Goal: Task Accomplishment & Management: Use online tool/utility

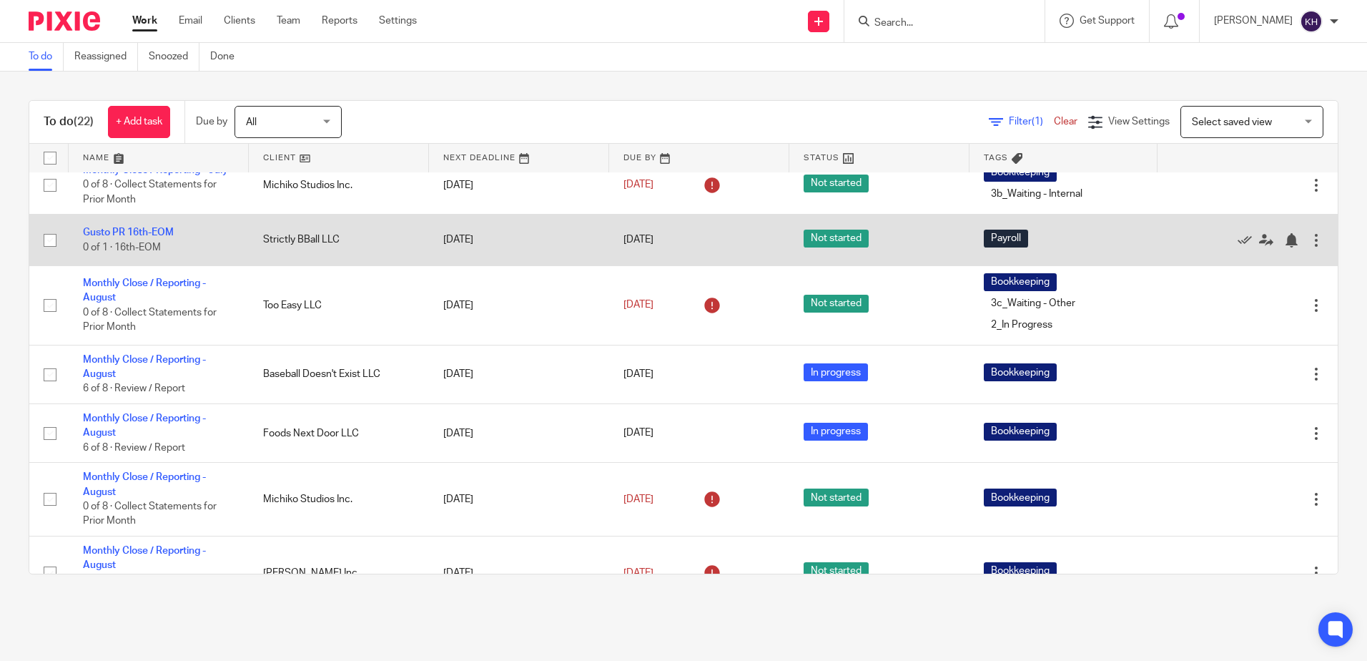
scroll to position [286, 0]
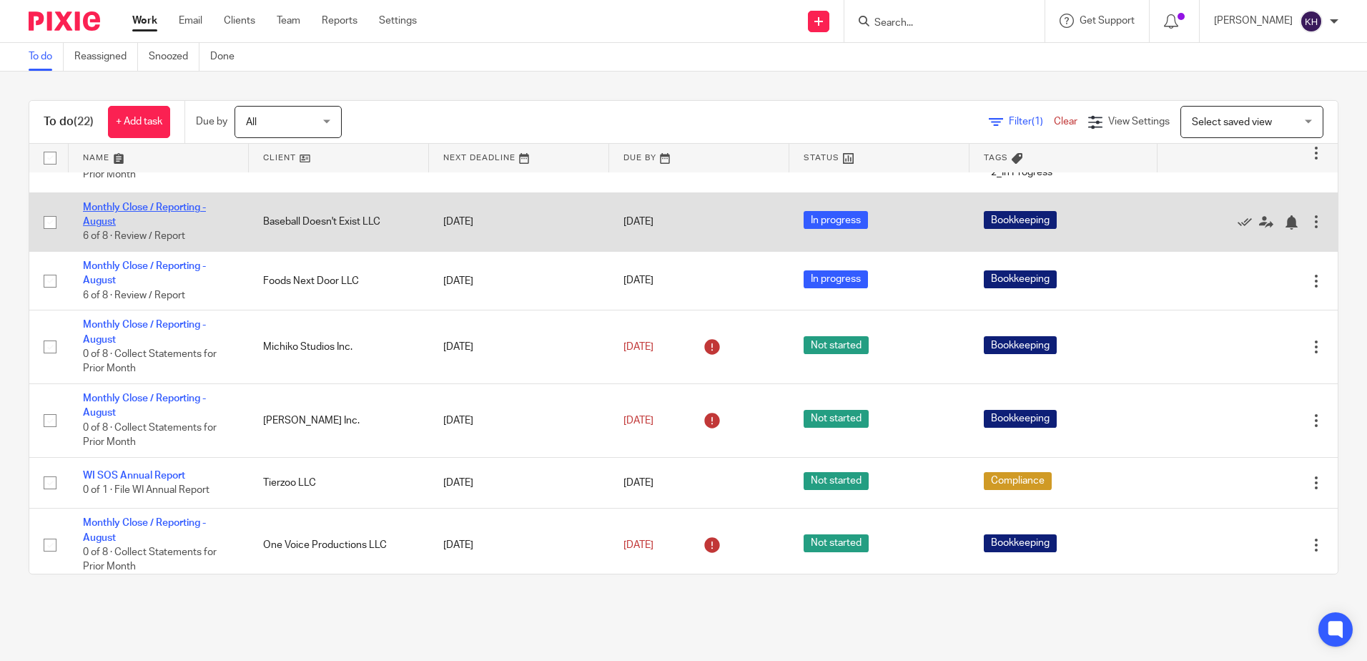
click at [173, 227] on link "Monthly Close / Reporting - August" at bounding box center [144, 214] width 123 height 24
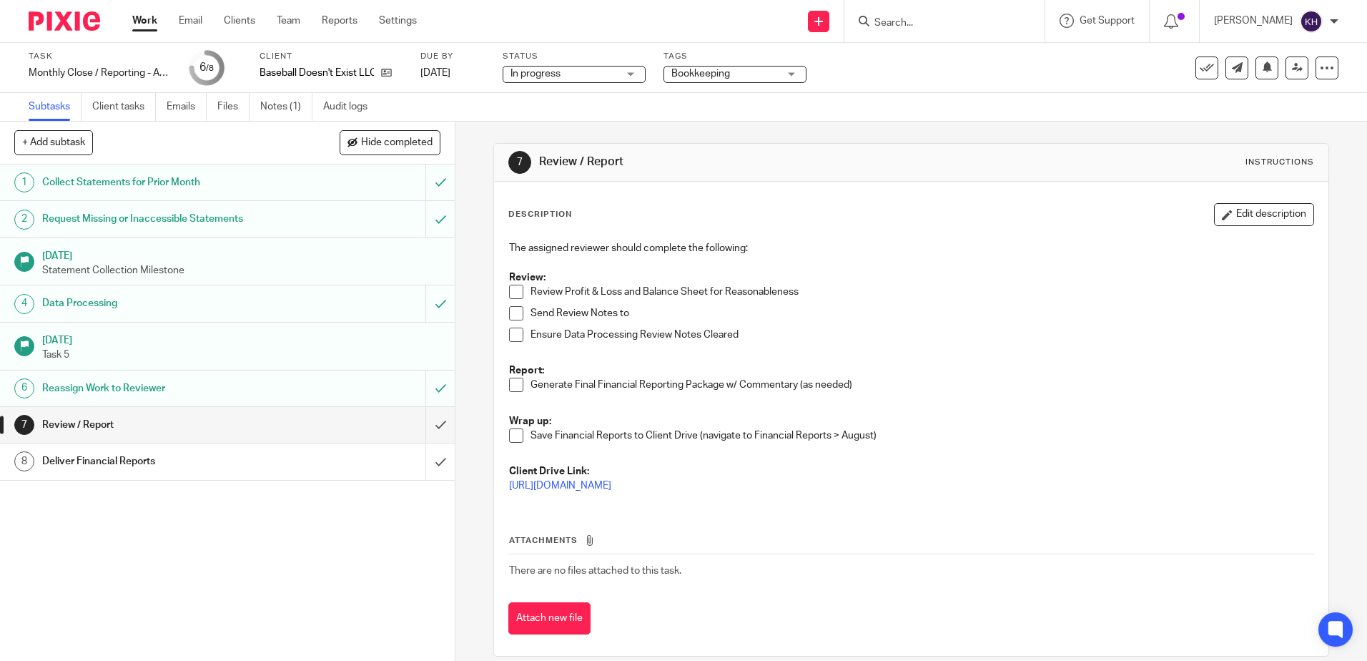
click at [145, 24] on link "Work" at bounding box center [144, 21] width 25 height 14
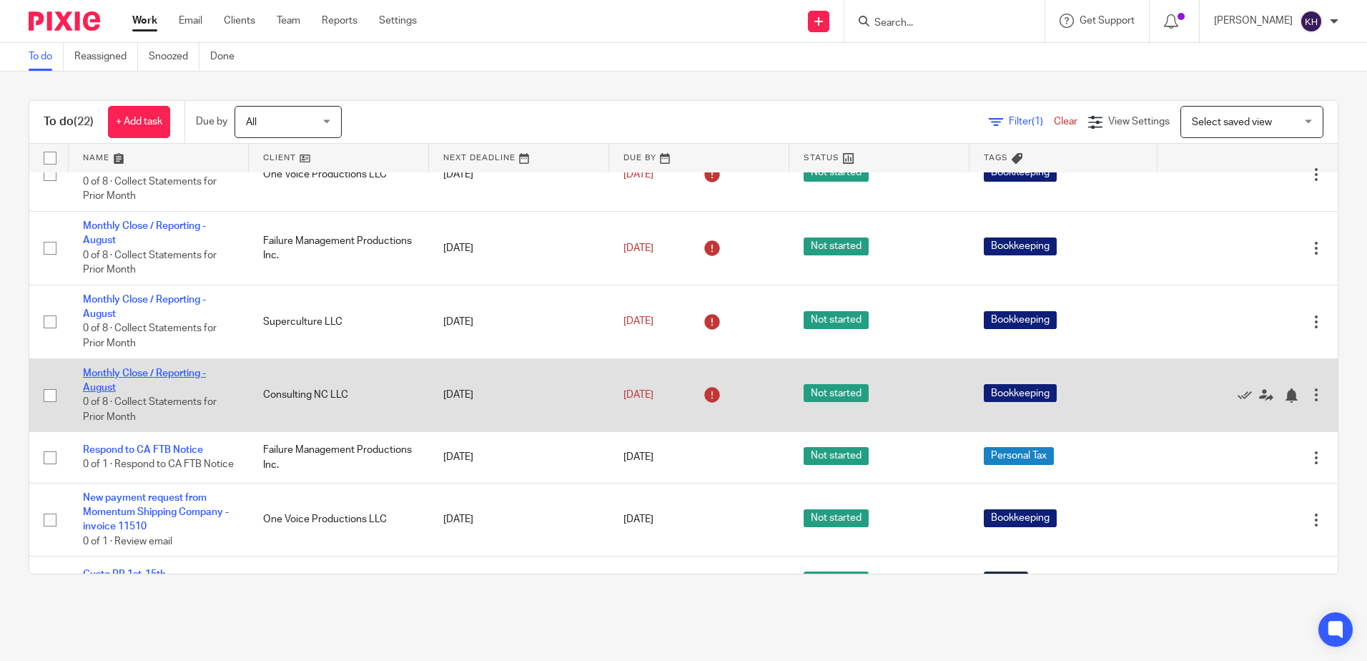
scroll to position [656, 0]
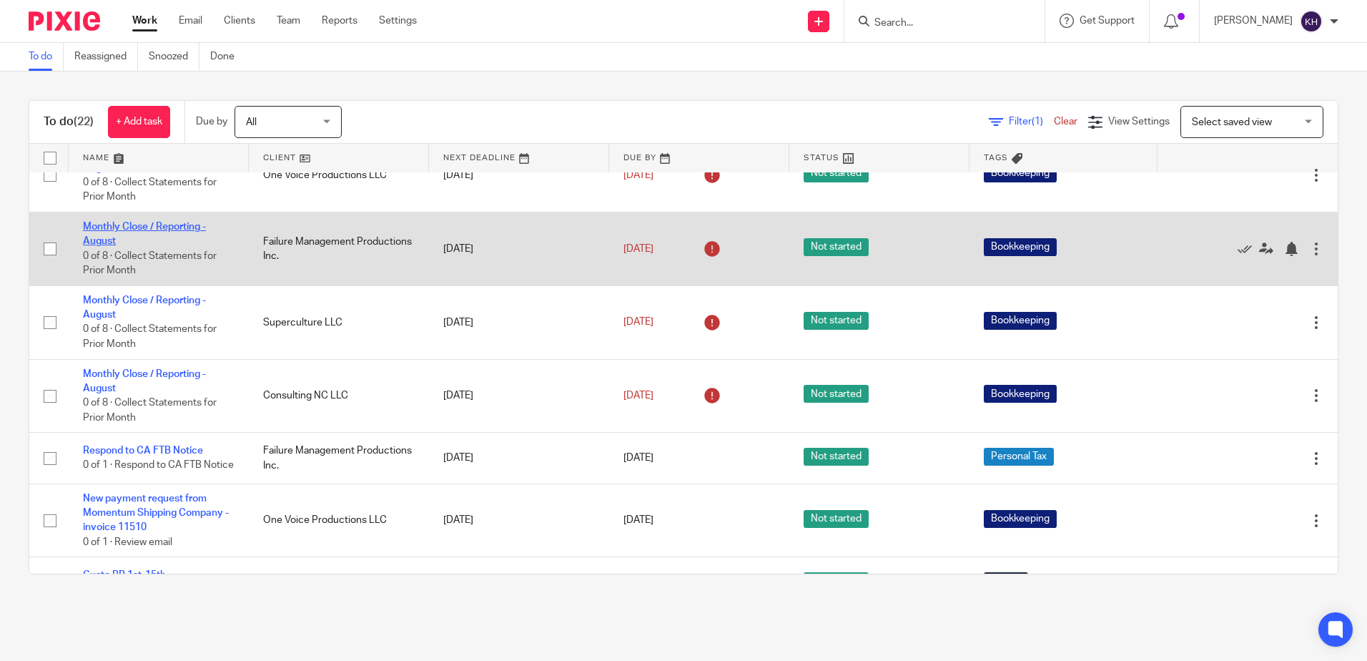
click at [182, 246] on link "Monthly Close / Reporting - August" at bounding box center [144, 234] width 123 height 24
